Goal: Transaction & Acquisition: Purchase product/service

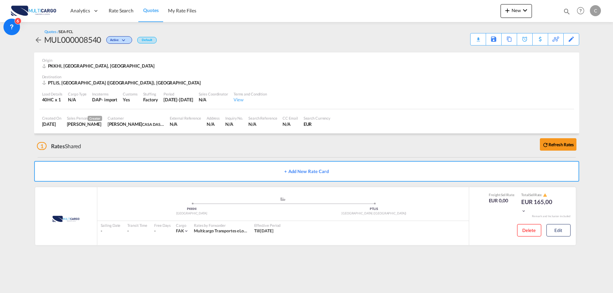
click at [501, 12] on div "Analytics Reports Dashboard Rate Search Quotes My Rate Files New Rates Ratecard" at bounding box center [306, 10] width 593 height 21
click at [518, 12] on span "New" at bounding box center [517, 11] width 26 height 6
click at [512, 54] on div "Quote" at bounding box center [507, 51] width 26 height 17
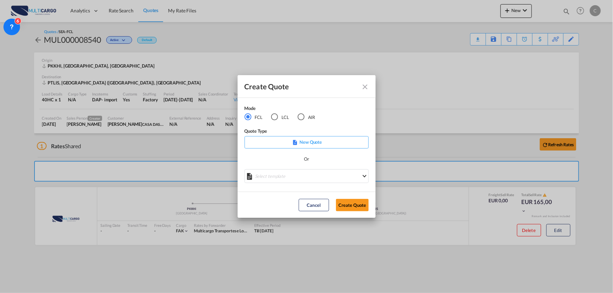
click at [286, 169] on div "Or" at bounding box center [307, 163] width 124 height 14
click at [288, 174] on md-select "Select template EXP EXW MERC.Nacional 09/2025 [PERSON_NAME] | [DATE] IMP DAP FC…" at bounding box center [307, 176] width 124 height 14
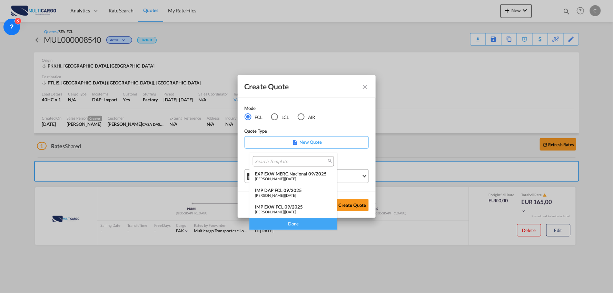
click at [286, 191] on div "IMP DAP FCL 09/2025" at bounding box center [293, 191] width 77 height 6
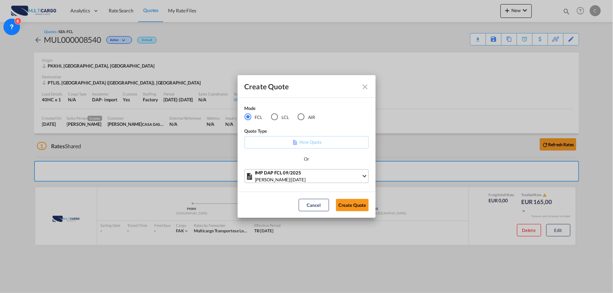
click at [372, 215] on md-dialog-actions "Cancel Create Quote" at bounding box center [307, 205] width 138 height 26
click at [357, 206] on button "Create Quote" at bounding box center [352, 205] width 33 height 12
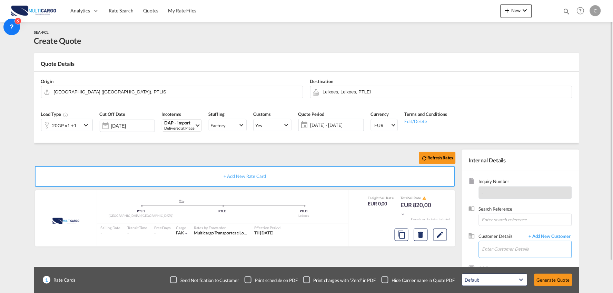
click at [527, 254] on input "Enter Customer Details" at bounding box center [527, 250] width 89 height 16
click at [544, 236] on span "+ Add New Customer" at bounding box center [549, 237] width 47 height 8
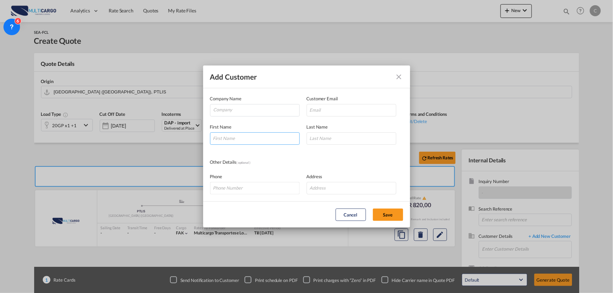
click at [236, 139] on input "Add Customer Company ..." at bounding box center [255, 139] width 90 height 12
type input "[PERSON_NAME]"
drag, startPoint x: 333, startPoint y: 137, endPoint x: 331, endPoint y: 126, distance: 10.8
click at [333, 137] on input "Add Customer Company ..." at bounding box center [352, 139] width 90 height 12
type input "Sarabando"
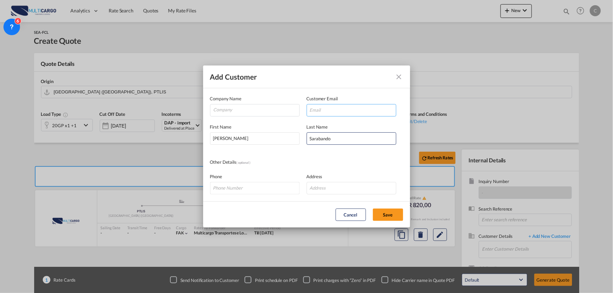
click at [318, 108] on input "Add Customer Company ..." at bounding box center [352, 110] width 90 height 12
click at [379, 108] on input "[PERSON_NAME] - WhiteAndGreen <[PERSON_NAME][EMAIL_ADDRESS][PERSON_NAME][DOMAIN…" at bounding box center [352, 110] width 90 height 12
drag, startPoint x: 381, startPoint y: 109, endPoint x: 146, endPoint y: 101, distance: 235.2
click at [82, 102] on div "Add Customer Company Name Customer Email [PERSON_NAME] - WhiteAndGreen <[PERSON…" at bounding box center [306, 146] width 613 height 293
click at [396, 113] on div "Customer Email [PERSON_NAME][EMAIL_ADDRESS][PERSON_NAME][DOMAIN_NAME]> Enter a …" at bounding box center [355, 105] width 97 height 21
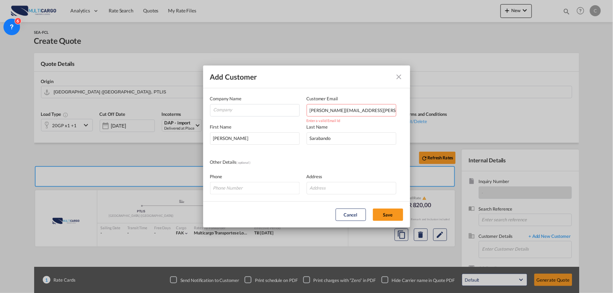
click at [389, 113] on input "[PERSON_NAME][EMAIL_ADDRESS][PERSON_NAME][DOMAIN_NAME]>" at bounding box center [352, 110] width 90 height 12
type input "[PERSON_NAME][EMAIL_ADDRESS][PERSON_NAME][DOMAIN_NAME]"
click at [243, 113] on input "Company" at bounding box center [257, 110] width 86 height 10
type input "WHITE&GREEN"
click at [391, 214] on button "Save" at bounding box center [388, 215] width 30 height 12
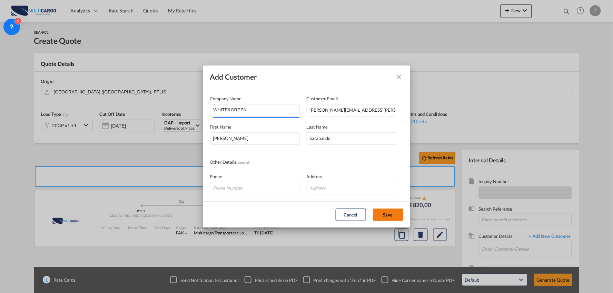
type input "WHITE&GREEN, [PERSON_NAME], [PERSON_NAME][EMAIL_ADDRESS][PERSON_NAME][DOMAIN_NA…"
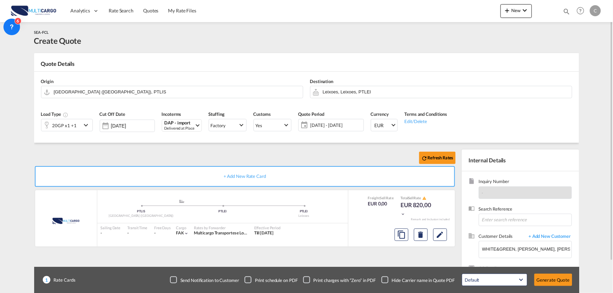
click at [387, 281] on div "Checkbox No Ink" at bounding box center [385, 280] width 7 height 7
drag, startPoint x: 276, startPoint y: 158, endPoint x: 264, endPoint y: 151, distance: 14.2
click at [275, 158] on div "Refresh Rates" at bounding box center [246, 158] width 425 height 17
click at [516, 250] on input "WHITE&GREEN, [PERSON_NAME], [PERSON_NAME][EMAIL_ADDRESS][PERSON_NAME][DOMAIN_NA…" at bounding box center [527, 250] width 89 height 16
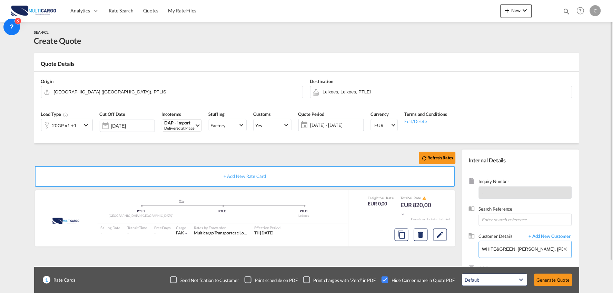
click at [516, 250] on input "WHITE&GREEN, [PERSON_NAME], [PERSON_NAME][EMAIL_ADDRESS][PERSON_NAME][DOMAIN_NA…" at bounding box center [527, 250] width 89 height 16
click at [70, 128] on div "20GP x1 +1" at bounding box center [64, 126] width 24 height 10
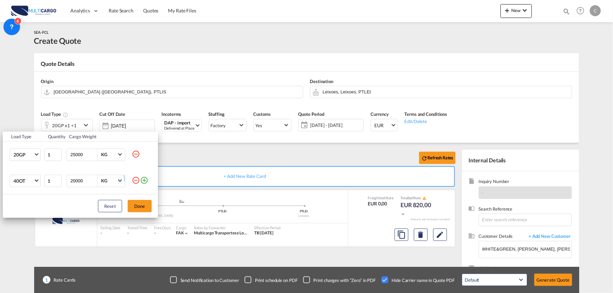
click at [132, 183] on tr "40OT 20GP 40GP 40HC 45HC 20RE 40RE 40HR 20OT 40OT 20FR 40FR 40NR 20NR 45S 20TK …" at bounding box center [80, 181] width 155 height 26
click at [135, 182] on md-icon "icon-minus-circle-outline" at bounding box center [136, 180] width 8 height 8
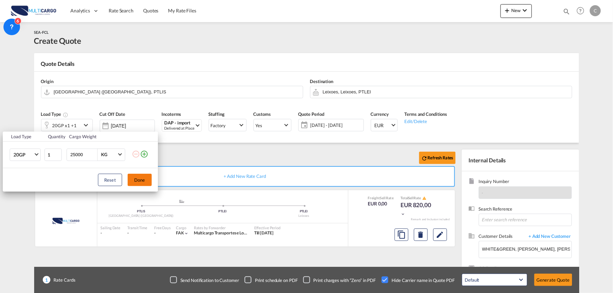
click at [139, 181] on button "Done" at bounding box center [140, 180] width 24 height 12
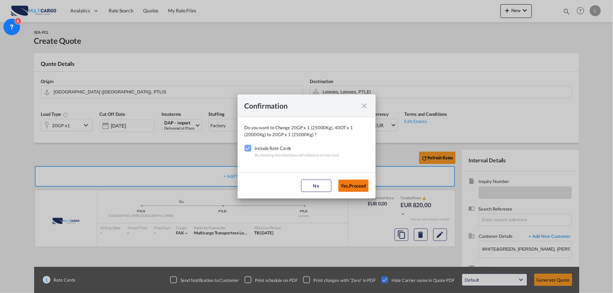
click at [354, 188] on button "Yes,Proceed" at bounding box center [354, 186] width 30 height 12
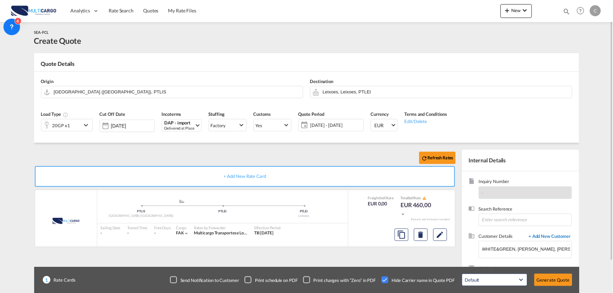
click at [546, 235] on span "+ Add New Customer" at bounding box center [549, 237] width 47 height 8
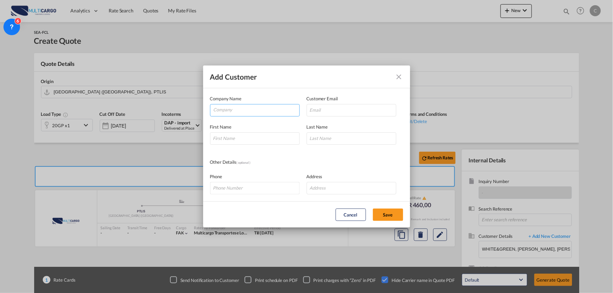
click at [236, 112] on input "Company" at bounding box center [257, 110] width 86 height 10
click at [239, 135] on input "Add Customer Company ..." at bounding box center [255, 139] width 90 height 12
click at [242, 113] on input "Company" at bounding box center [257, 110] width 86 height 10
paste input "Euro Asia Maritime Agencies Ltd"
type input "Euro Asia Maritime Agencies Ltd"
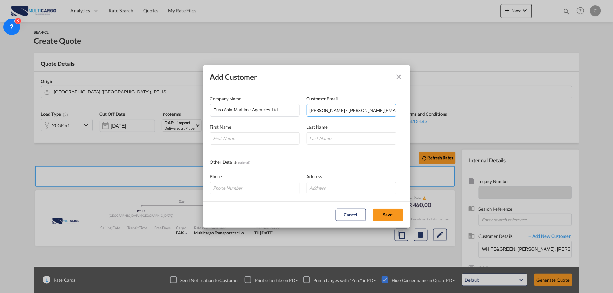
click at [354, 109] on input "[PERSON_NAME] <[PERSON_NAME][EMAIL_ADDRESS][DOMAIN_NAME]>" at bounding box center [352, 110] width 90 height 12
drag, startPoint x: 352, startPoint y: 110, endPoint x: 167, endPoint y: 105, distance: 185.8
click at [158, 106] on div "Add Customer Company Name Euro Asia Maritime Agencies Ltd Customer Email [PERSO…" at bounding box center [306, 146] width 613 height 293
drag, startPoint x: 382, startPoint y: 111, endPoint x: 442, endPoint y: 116, distance: 61.0
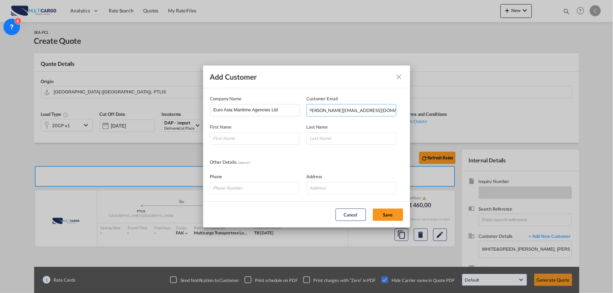
click at [442, 116] on div "Add Customer Company Name Euro Asia Maritime Agencies Ltd Customer Email [PERSO…" at bounding box center [306, 146] width 613 height 293
type input "[PERSON_NAME][EMAIL_ADDRESS][DOMAIN_NAME]"
click at [259, 138] on input "Add Customer Company ..." at bounding box center [255, 139] width 90 height 12
click at [360, 140] on input "Add Customer Company ..." at bounding box center [352, 139] width 90 height 12
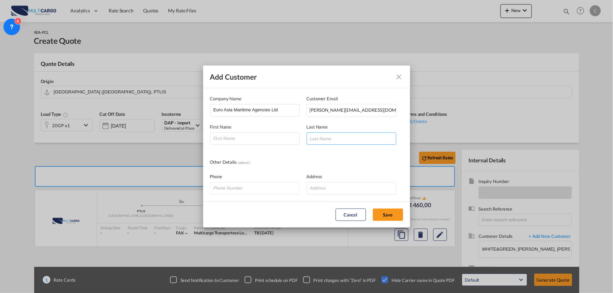
paste input "Winkworth"
type input "Winkworth"
click at [237, 143] on input "Add Customer Company ..." at bounding box center [255, 139] width 90 height 12
paste input "[PERSON_NAME]"
type input "[PERSON_NAME]"
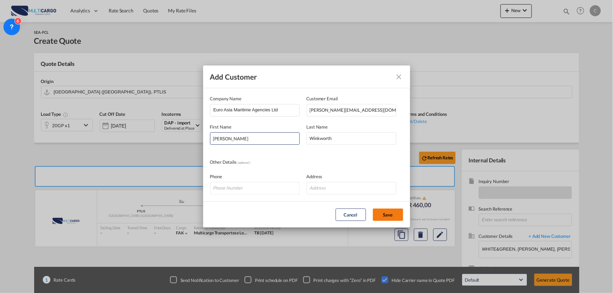
click at [391, 214] on button "Save" at bounding box center [388, 215] width 30 height 12
type input "Euro Asia Maritime Agencies Ltd, [PERSON_NAME], [PERSON_NAME][EMAIL_ADDRESS][DO…"
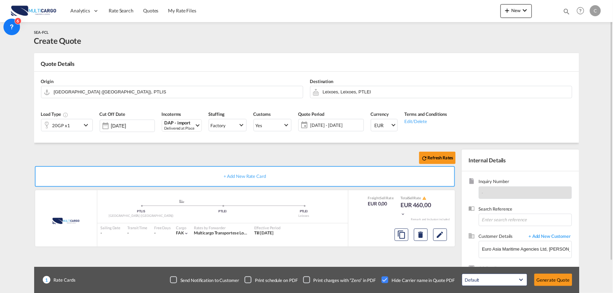
drag, startPoint x: 319, startPoint y: 154, endPoint x: 250, endPoint y: 137, distance: 71.2
click at [319, 154] on div "Refresh Rates" at bounding box center [246, 158] width 425 height 17
click at [553, 289] on div "Default All in Leg Totals Default Generate Quote" at bounding box center [517, 280] width 117 height 19
click at [553, 282] on button "Generate Quote" at bounding box center [554, 280] width 38 height 12
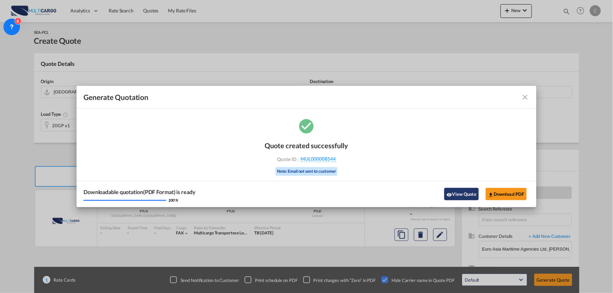
click at [448, 192] on button "View Quote" at bounding box center [462, 194] width 35 height 12
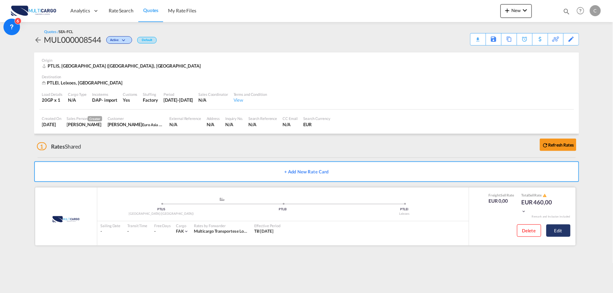
click at [564, 228] on button "Edit" at bounding box center [559, 231] width 24 height 12
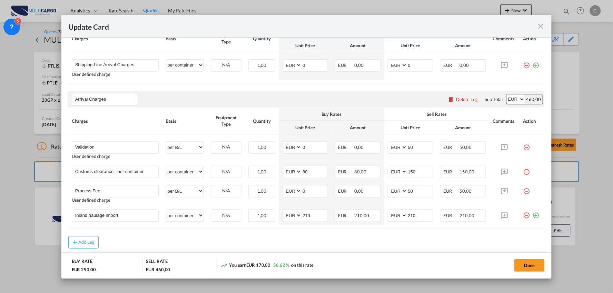
scroll to position [234, 0]
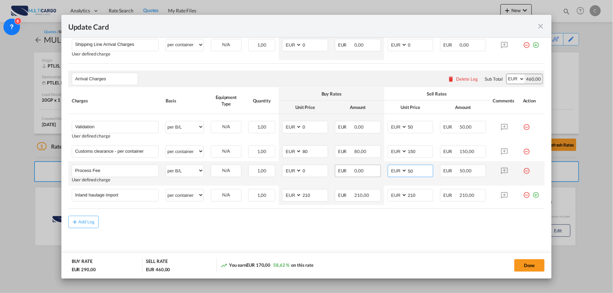
drag, startPoint x: 402, startPoint y: 170, endPoint x: 357, endPoint y: 168, distance: 44.5
click at [357, 168] on tr "Process Fee Please Enter User Defined Charges Cannot Be Published User defined …" at bounding box center [306, 174] width 477 height 25
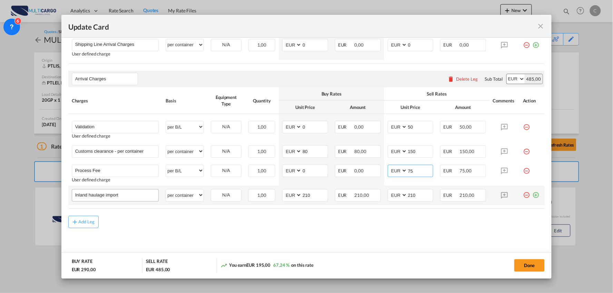
type input "75"
drag, startPoint x: 117, startPoint y: 196, endPoint x: 111, endPoint y: 195, distance: 5.9
click at [111, 195] on input "Inland haulage import" at bounding box center [117, 195] width 84 height 10
drag, startPoint x: 416, startPoint y: 198, endPoint x: 356, endPoint y: 199, distance: 60.1
click at [357, 199] on tr "Inland haulage import Please Enter User Defined Charges Cannot Be Published per…" at bounding box center [306, 195] width 477 height 19
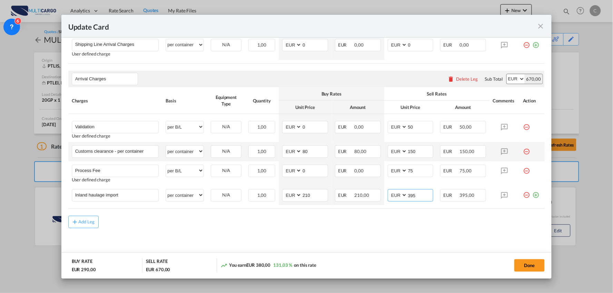
type input "395"
click at [523, 151] on md-icon "icon-minus-circle-outline red-400-fg" at bounding box center [526, 149] width 7 height 7
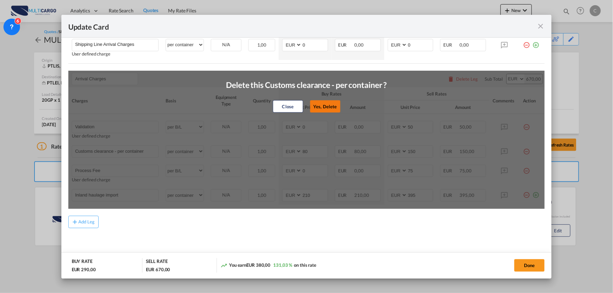
click at [319, 101] on button "Yes, Delete" at bounding box center [325, 106] width 30 height 12
type input "Process Fee"
select select "per B/L"
type input "0"
type input "75"
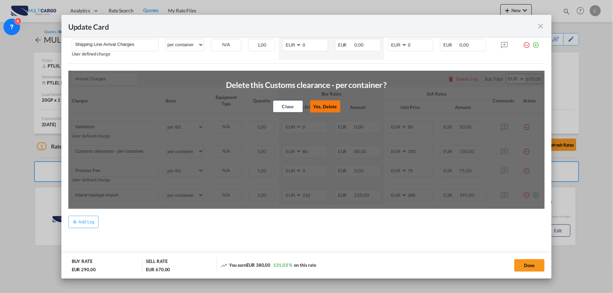
type input "Inland haulage import"
select select "per container"
type input "210"
type input "395"
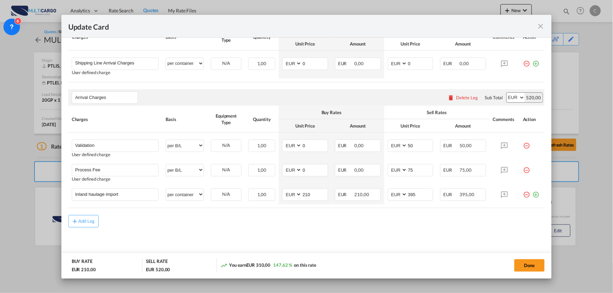
scroll to position [215, 0]
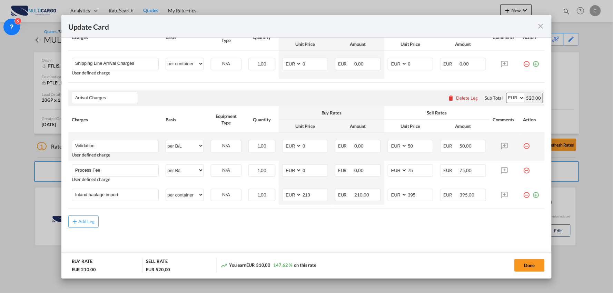
click at [523, 145] on md-icon "icon-minus-circle-outline red-400-fg" at bounding box center [526, 143] width 7 height 7
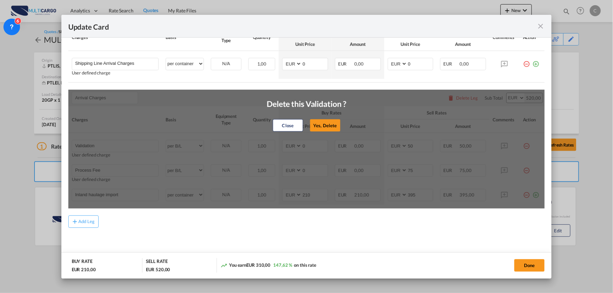
click at [315, 123] on button "Yes, Delete" at bounding box center [325, 125] width 30 height 12
type input "Process Fee"
type input "75"
type input "Inland haulage import"
select select "per container"
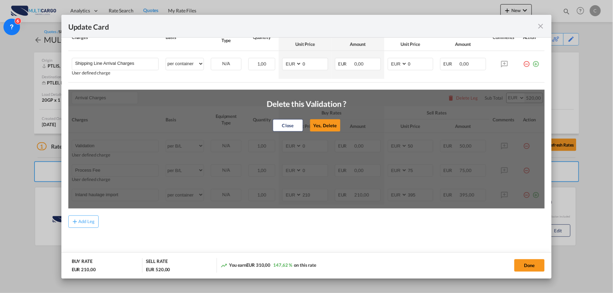
type input "210"
type input "395"
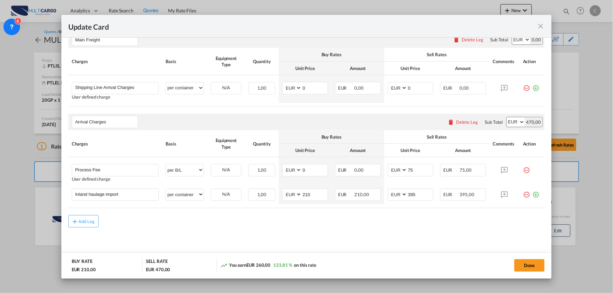
scroll to position [190, 0]
click at [530, 261] on button "Done" at bounding box center [530, 266] width 30 height 12
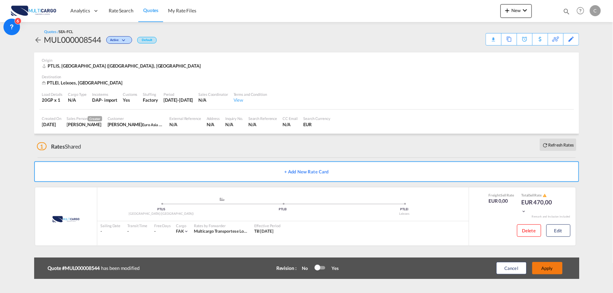
click at [552, 267] on button "Apply" at bounding box center [548, 268] width 30 height 12
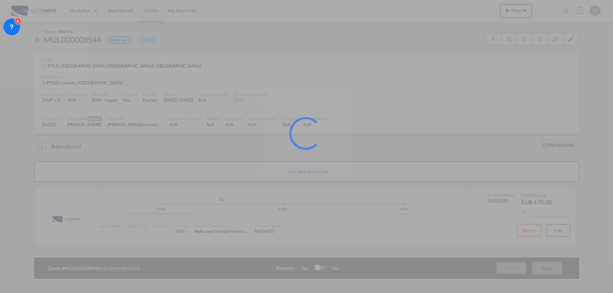
click at [552, 267] on div at bounding box center [306, 146] width 613 height 293
click at [97, 36] on div at bounding box center [306, 146] width 613 height 293
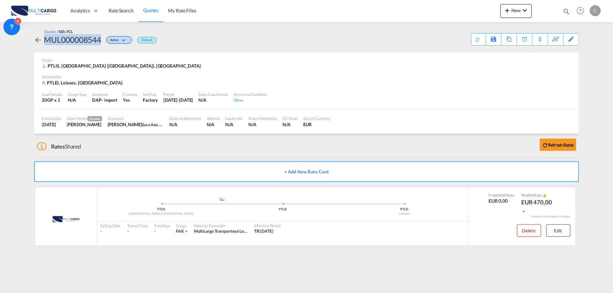
drag, startPoint x: 103, startPoint y: 37, endPoint x: 46, endPoint y: 40, distance: 56.7
click at [46, 40] on div "MUL000008544 Active Default" at bounding box center [95, 39] width 123 height 11
copy div "MUL000008544"
click at [470, 40] on div "Download Quote" at bounding box center [464, 38] width 35 height 11
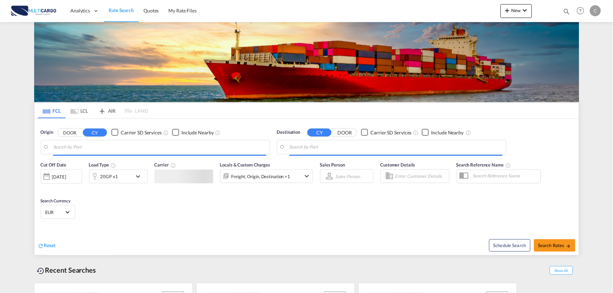
type input "Port of Qingdao, Qingdao, CNTAO"
type input "Leixoes, Leixoes, PTLEI"
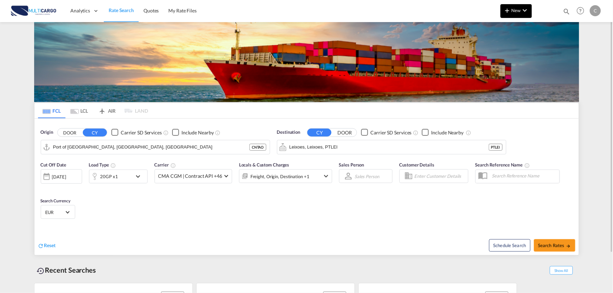
click at [515, 11] on span "New" at bounding box center [517, 11] width 26 height 6
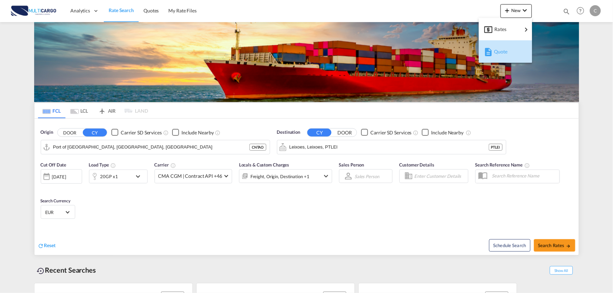
click at [501, 47] on span "Quote" at bounding box center [498, 52] width 8 height 14
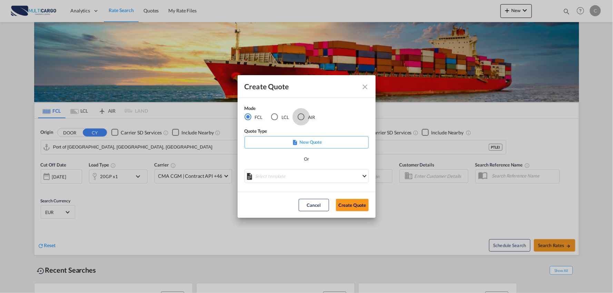
click at [303, 118] on div "AIR" at bounding box center [301, 117] width 7 height 7
click at [304, 175] on md-select "Select template EXP EXW AIR 09/2025 Patricia Barroso | 12 Sep 2025 IMP_DAP_AIR …" at bounding box center [307, 176] width 124 height 14
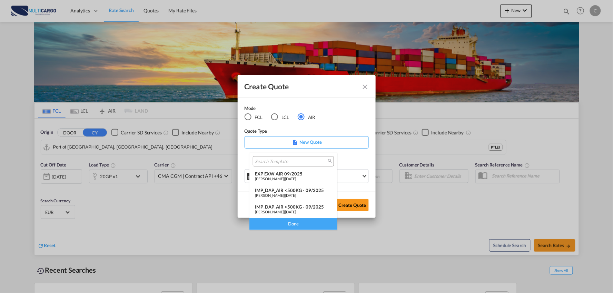
click at [305, 206] on div "IMP_DAP_AIR >500KG - 09/2025" at bounding box center [293, 207] width 77 height 6
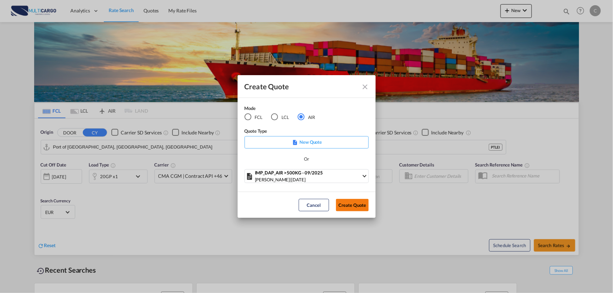
click at [355, 204] on button "Create Quote" at bounding box center [352, 205] width 33 height 12
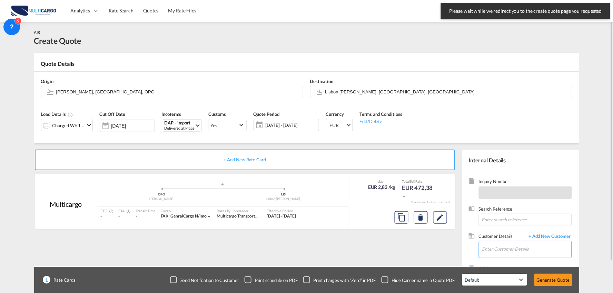
click at [528, 248] on input "Enter Customer Details" at bounding box center [527, 250] width 89 height 16
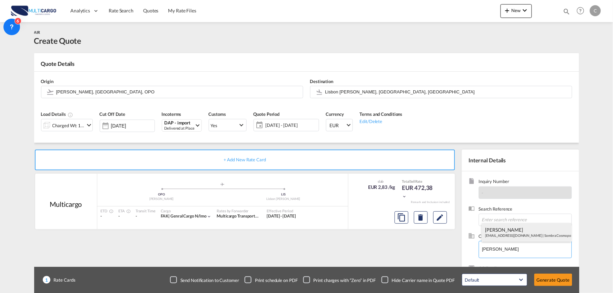
click at [516, 233] on div "Martín Royo jeremiasroyo@gmail.com | Sombra Cosmopolitana" at bounding box center [527, 232] width 90 height 19
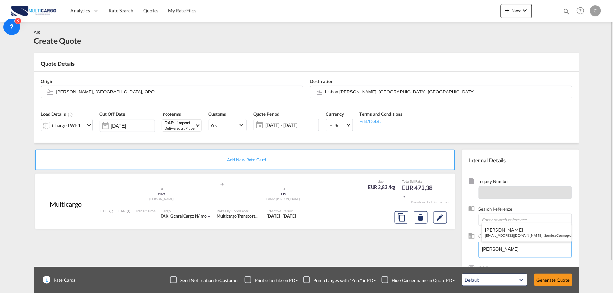
type input "Sombra Cosmopolitana, Martín Royo, jeremiasroyo@gmail.com"
click at [385, 280] on div "Checkbox No Ink" at bounding box center [385, 280] width 7 height 7
click at [372, 253] on div "+ Add New Rate Card Multicargo added by you .a{fill:#aaa8ad;} .a{fill:#aaa8ad;}…" at bounding box center [246, 222] width 425 height 144
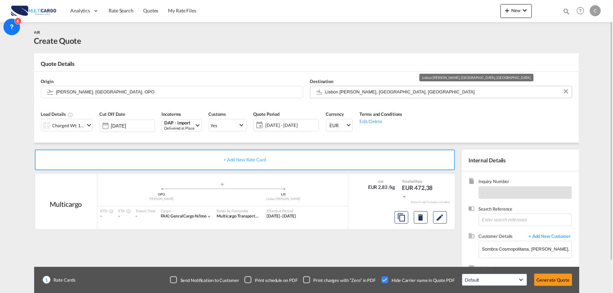
click at [342, 90] on input "Lisbon Portela, Lisbon, LIS" at bounding box center [446, 92] width 243 height 12
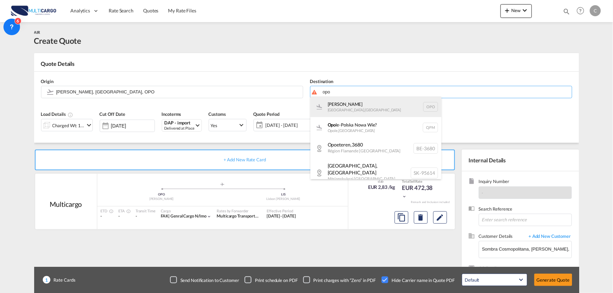
click at [348, 101] on div "Francisco de Sá Carneiro Porto , Portugal OPO" at bounding box center [376, 107] width 131 height 21
type input "Francisco de Sá Carneiro, Porto, OPO"
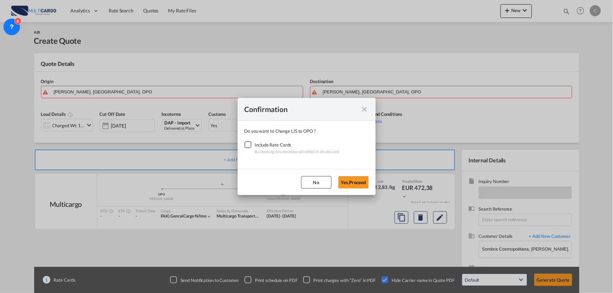
click at [249, 147] on div "Checkbox No Ink" at bounding box center [248, 145] width 7 height 7
click at [350, 184] on button "Yes,Proceed" at bounding box center [354, 182] width 30 height 12
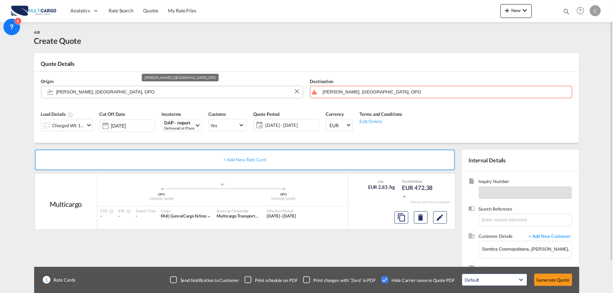
click at [115, 90] on input "Francisco de Sá Carneiro, Porto, OPO" at bounding box center [177, 92] width 243 height 12
click at [139, 95] on input "Francisco de Sá Carneiro, Porto, OPO" at bounding box center [177, 92] width 243 height 12
drag, startPoint x: 131, startPoint y: 93, endPoint x: 38, endPoint y: 89, distance: 92.9
click at [63, 89] on input "Francisco de Sá Carneiro, Porto, OPO" at bounding box center [177, 92] width 243 height 12
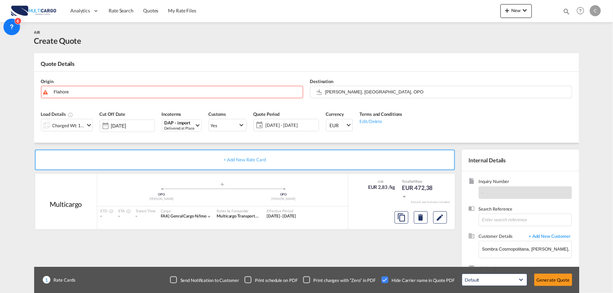
drag, startPoint x: 75, startPoint y: 89, endPoint x: -11, endPoint y: 90, distance: 86.6
click at [95, 91] on input "Flahore" at bounding box center [177, 92] width 243 height 12
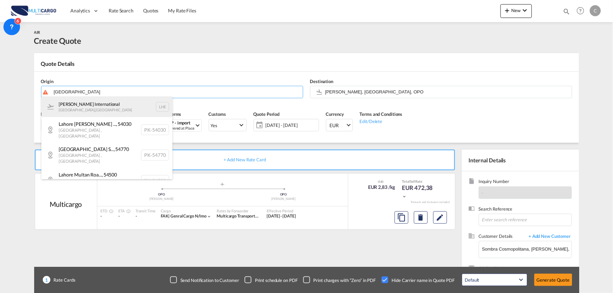
click at [104, 106] on div "Alama Iqbal International Lahore , Pakistan LHE" at bounding box center [106, 107] width 131 height 21
type input "Alama Iqbal International, Lahore, LHE"
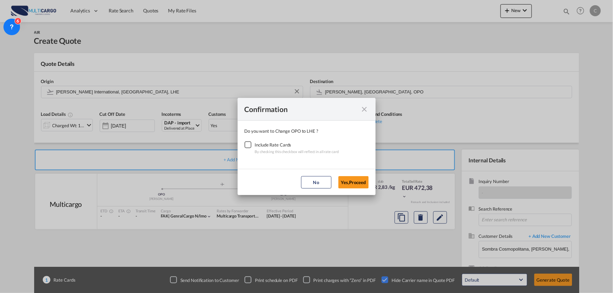
click at [246, 146] on div "Checkbox No Ink" at bounding box center [248, 145] width 7 height 7
click at [347, 179] on button "Yes,Proceed" at bounding box center [354, 182] width 30 height 12
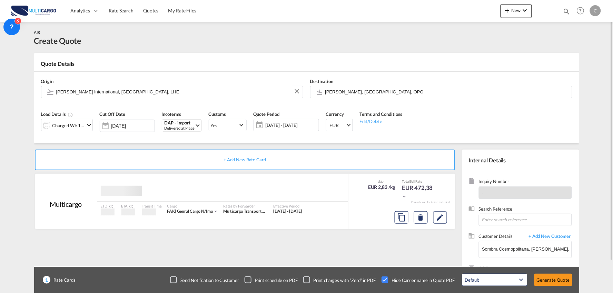
click at [70, 125] on div "Charged Wt: 166,67 KG" at bounding box center [68, 126] width 32 height 10
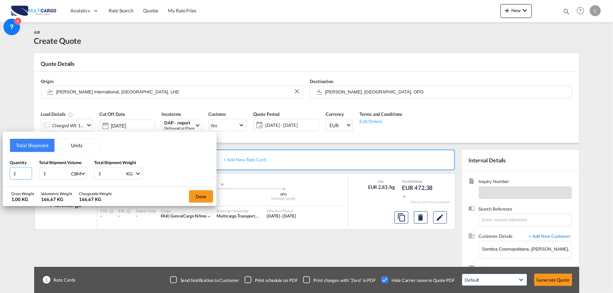
drag, startPoint x: 16, startPoint y: 174, endPoint x: -7, endPoint y: 174, distance: 22.4
click at [0, 174] on html "Analytics Reports Dashboard Rate Search Quotes My Rate Files" at bounding box center [306, 146] width 613 height 293
type input "28"
drag, startPoint x: 47, startPoint y: 173, endPoint x: 29, endPoint y: 173, distance: 18.0
click at [29, 173] on div "Quantity 28 Total Shipment Volume 1 CBM CBM CFT KG LB Total Shipment Weight 1 K…" at bounding box center [110, 169] width 200 height 21
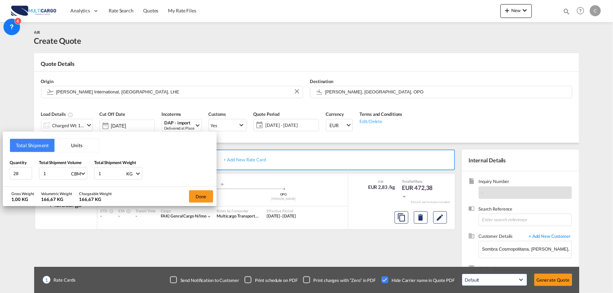
drag, startPoint x: 113, startPoint y: 170, endPoint x: 85, endPoint y: 175, distance: 28.8
click at [85, 175] on div "Quantity 28 Total Shipment Volume 1 CBM CBM CFT KG LB Total Shipment Weight 1 K…" at bounding box center [110, 169] width 200 height 21
type input "589"
drag, startPoint x: 46, startPoint y: 171, endPoint x: 24, endPoint y: 173, distance: 21.8
click at [26, 173] on div "Quantity 28 Total Shipment Volume 1 CBM CBM CFT KG LB Total Shipment Weight 589…" at bounding box center [110, 169] width 200 height 21
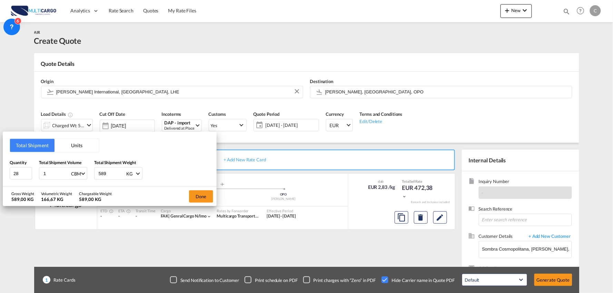
click at [53, 177] on input "1" at bounding box center [57, 174] width 28 height 12
drag, startPoint x: 53, startPoint y: 176, endPoint x: 10, endPoint y: 171, distance: 43.5
click at [11, 173] on div "Quantity 28 Total Shipment Volume 1 CBM CBM CFT KG LB Total Shipment Weight 589…" at bounding box center [110, 169] width 200 height 21
type input "2.88"
click at [205, 193] on button "Done" at bounding box center [201, 197] width 24 height 12
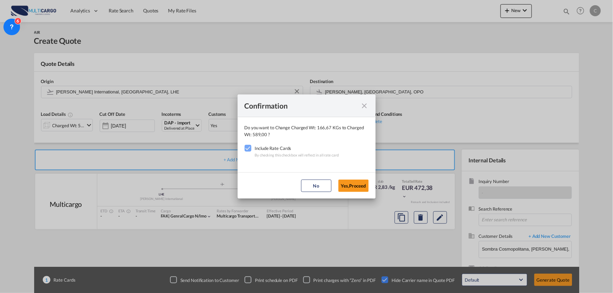
click at [356, 184] on button "Yes,Proceed" at bounding box center [354, 186] width 30 height 12
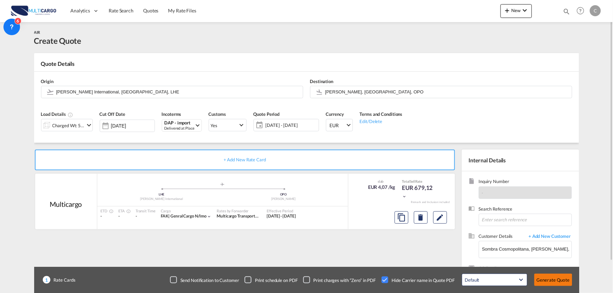
click at [560, 283] on button "Generate Quote" at bounding box center [554, 280] width 38 height 12
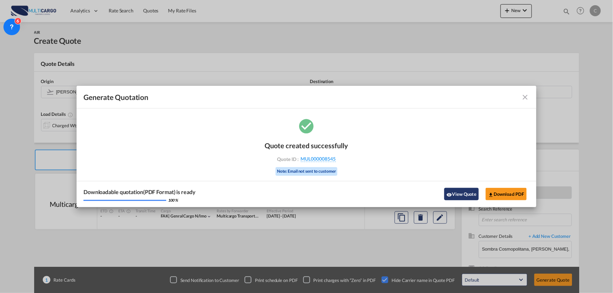
click at [453, 194] on button "View Quote" at bounding box center [462, 194] width 35 height 12
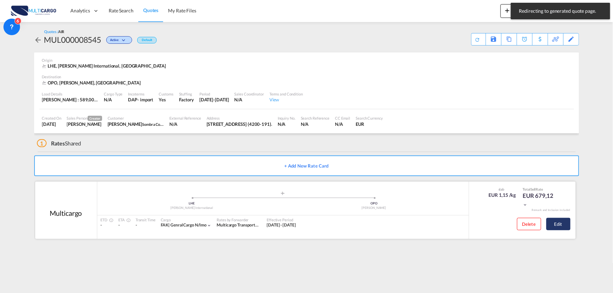
click at [564, 223] on button "Edit" at bounding box center [559, 224] width 24 height 12
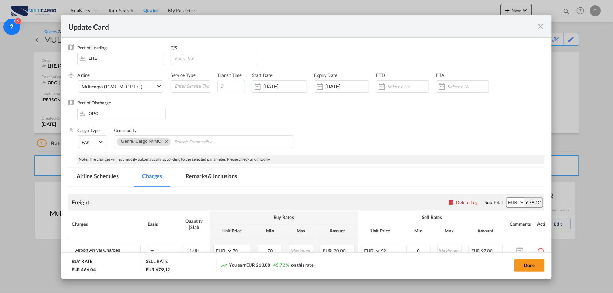
select select "per_bl"
select select "per_kg"
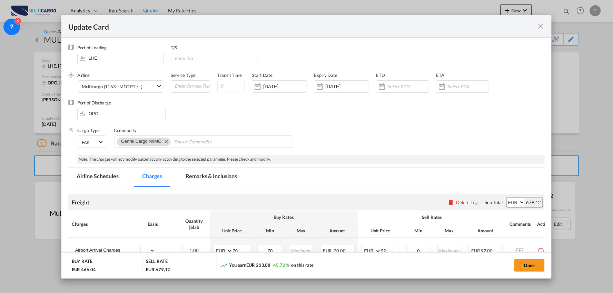
select select "per_shipment"
select select "per_bl"
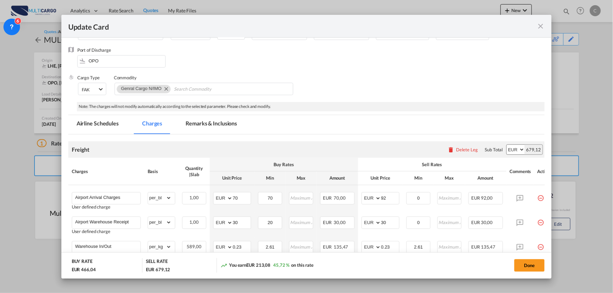
scroll to position [115, 0]
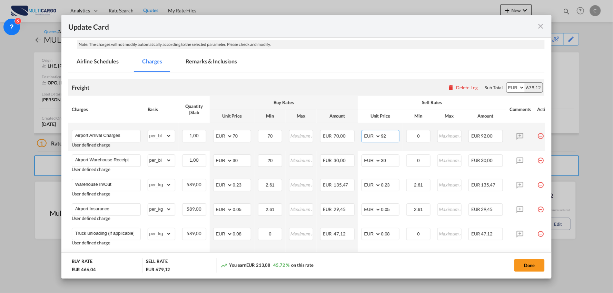
drag, startPoint x: 391, startPoint y: 136, endPoint x: 276, endPoint y: 149, distance: 115.7
click at [284, 148] on tr "Airport Arrival Charges User defined charge Please Enter Already Exists gross_w…" at bounding box center [312, 137] width 489 height 28
type input "70"
click at [350, 99] on div "Buy Rates" at bounding box center [284, 102] width 142 height 6
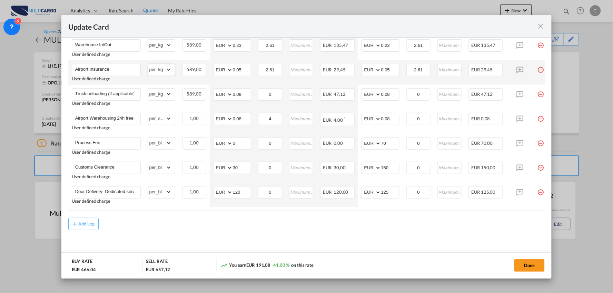
scroll to position [259, 0]
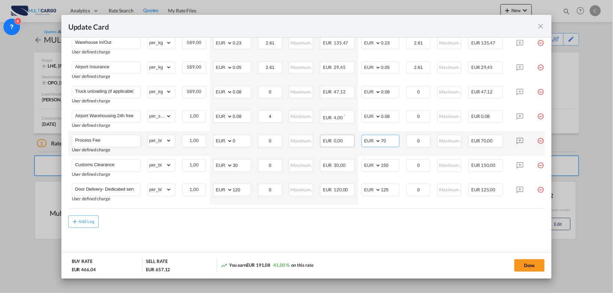
drag, startPoint x: 381, startPoint y: 138, endPoint x: 353, endPoint y: 139, distance: 27.6
click at [360, 142] on td "AED AFN ALL AMD ANG AOA ARS AUD AWG AZN BAM BBD BDT BGN BHD BIF BMD BND BOB BRL…" at bounding box center [380, 144] width 45 height 25
type input "75"
click at [205, 225] on div "Add Leg" at bounding box center [306, 222] width 477 height 12
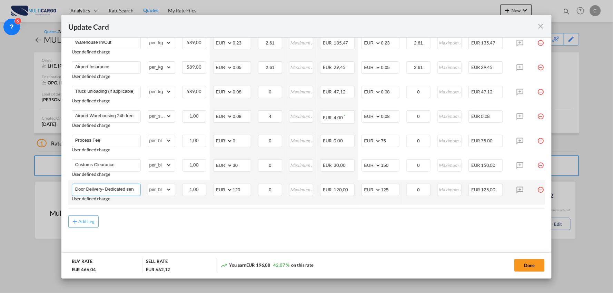
click at [113, 186] on input "Door Delivery- Dedicated service" at bounding box center [107, 189] width 65 height 10
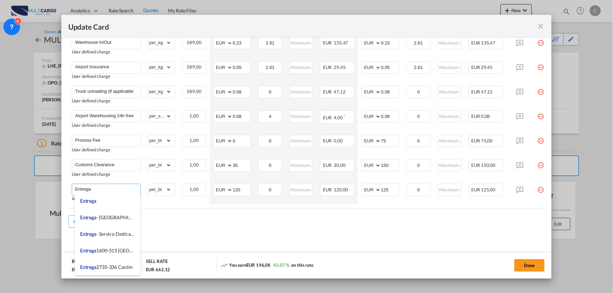
type input "Entrega"
drag, startPoint x: 334, startPoint y: 253, endPoint x: 365, endPoint y: 215, distance: 49.3
click at [334, 253] on md-dialog-actions "BUY RATE EUR 466,04 SELL RATE EUR 662,12 You earn EUR 196,08 42,07 % on this ra…" at bounding box center [306, 266] width 491 height 26
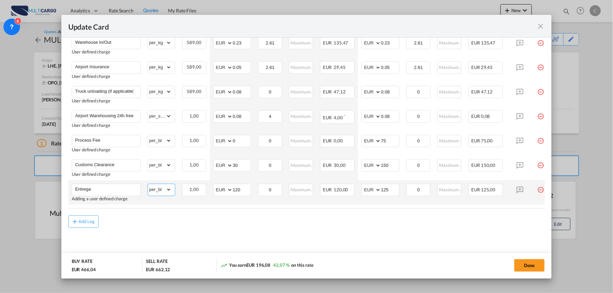
drag, startPoint x: 161, startPoint y: 190, endPoint x: 162, endPoint y: 184, distance: 5.5
click at [161, 190] on select "gross_weight volumetric_weight per_shipment per_bl per_km % on air freight per_…" at bounding box center [159, 189] width 23 height 11
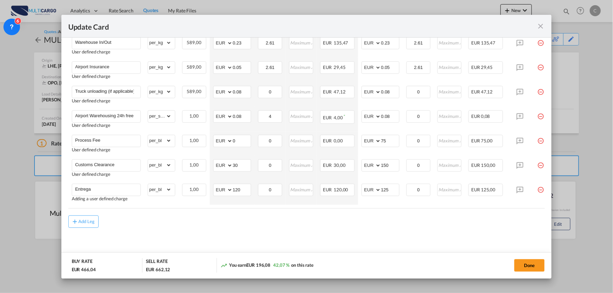
click at [206, 240] on md-content "Freight Please enter leg name Leg Name Already Exists Delete Leg Sub Total AED …" at bounding box center [306, 95] width 477 height 331
click at [162, 163] on select "gross_weight volumetric_weight per_shipment per_bl per_km % on air freight per_…" at bounding box center [159, 165] width 23 height 11
select select "per_document"
click at [148, 160] on select "gross_weight volumetric_weight per_shipment per_bl per_km % on air freight per_…" at bounding box center [159, 165] width 23 height 11
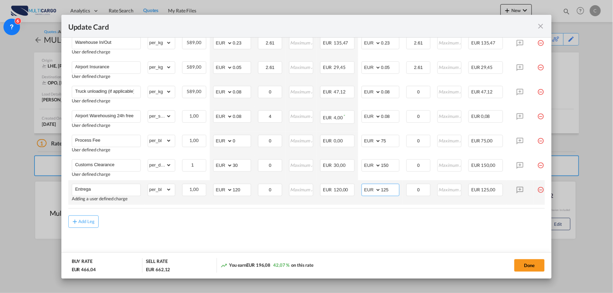
click at [390, 190] on input "125" at bounding box center [390, 189] width 18 height 10
drag, startPoint x: 392, startPoint y: 188, endPoint x: 319, endPoint y: 186, distance: 72.9
click at [319, 186] on tr "Entrega Adding a user defined charge Please Enter Already Exists gross_weight v…" at bounding box center [312, 193] width 489 height 25
type input "100"
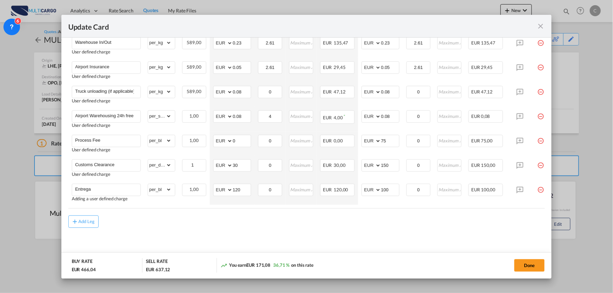
drag, startPoint x: 379, startPoint y: 226, endPoint x: 494, endPoint y: 245, distance: 117.2
click at [380, 226] on div "Add Leg" at bounding box center [306, 222] width 477 height 12
click at [519, 265] on button "Done" at bounding box center [530, 266] width 30 height 12
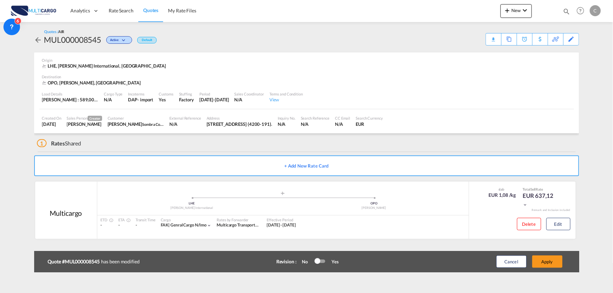
click at [554, 262] on button "Apply" at bounding box center [548, 262] width 30 height 12
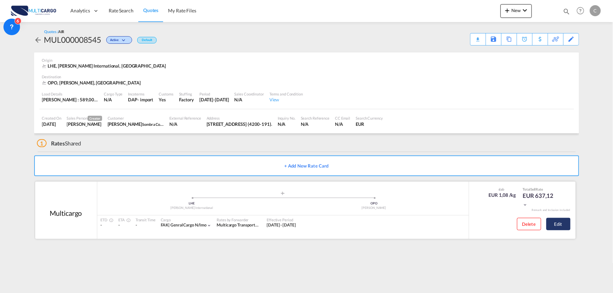
click at [561, 224] on button "Edit" at bounding box center [559, 224] width 24 height 12
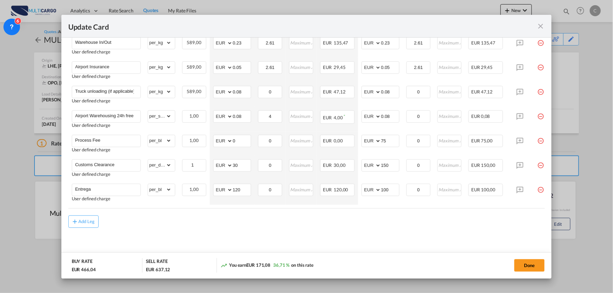
click at [343, 225] on div "Add Leg" at bounding box center [306, 222] width 477 height 12
click at [522, 260] on button "Done" at bounding box center [530, 266] width 30 height 12
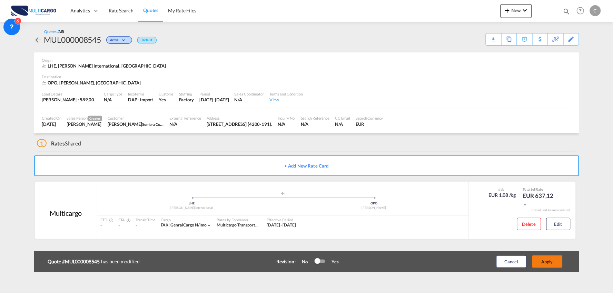
click at [553, 264] on button "Apply" at bounding box center [548, 262] width 30 height 12
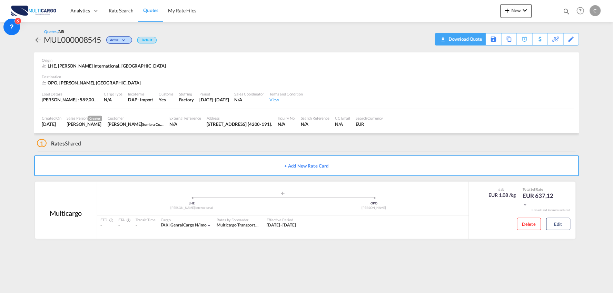
click at [472, 39] on div "Download Quote" at bounding box center [464, 38] width 35 height 11
